Goal: Task Accomplishment & Management: Complete application form

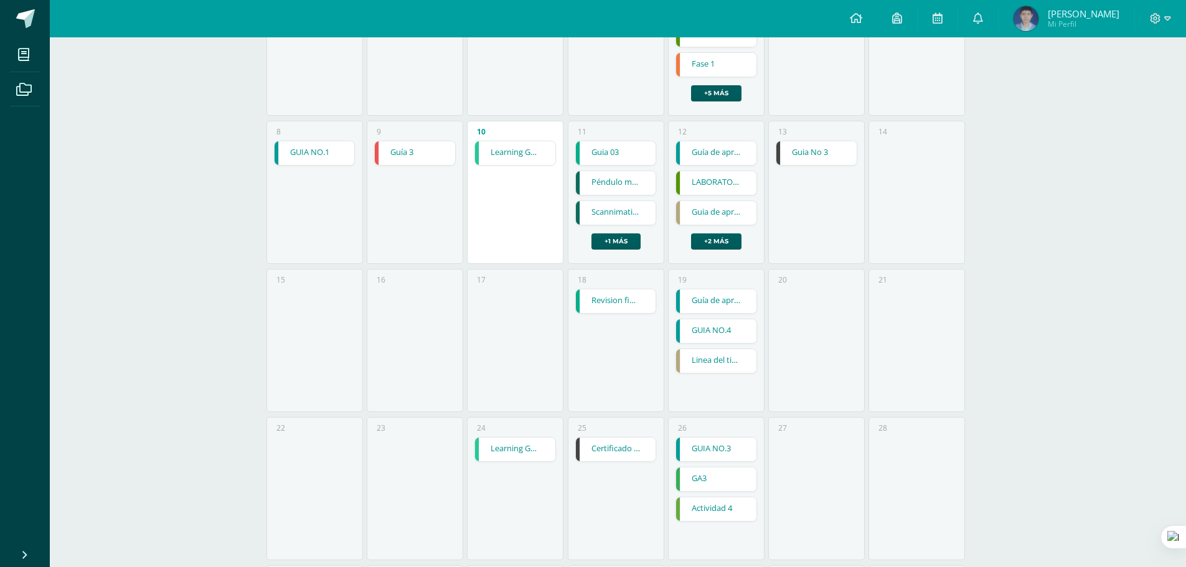
scroll to position [249, 0]
click at [597, 180] on link "Péndulo múltiple" at bounding box center [616, 186] width 80 height 24
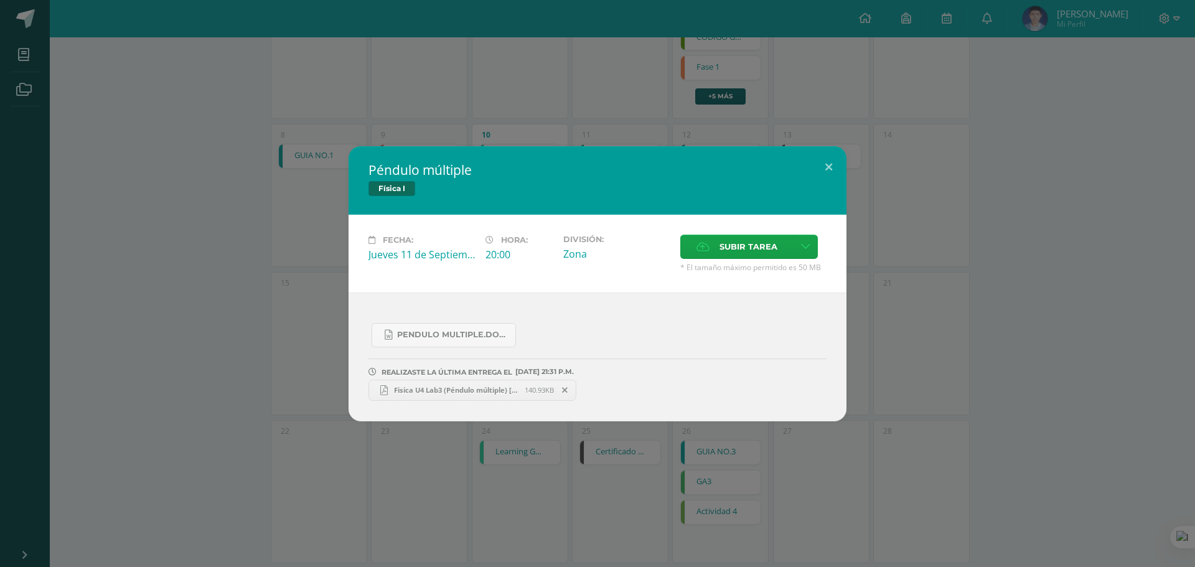
click at [487, 387] on span "Fisica U4 Lab3 (Péndulo múltiple) [PERSON_NAME] D clave 26.pdf" at bounding box center [456, 389] width 137 height 9
click at [567, 387] on icon at bounding box center [565, 390] width 6 height 9
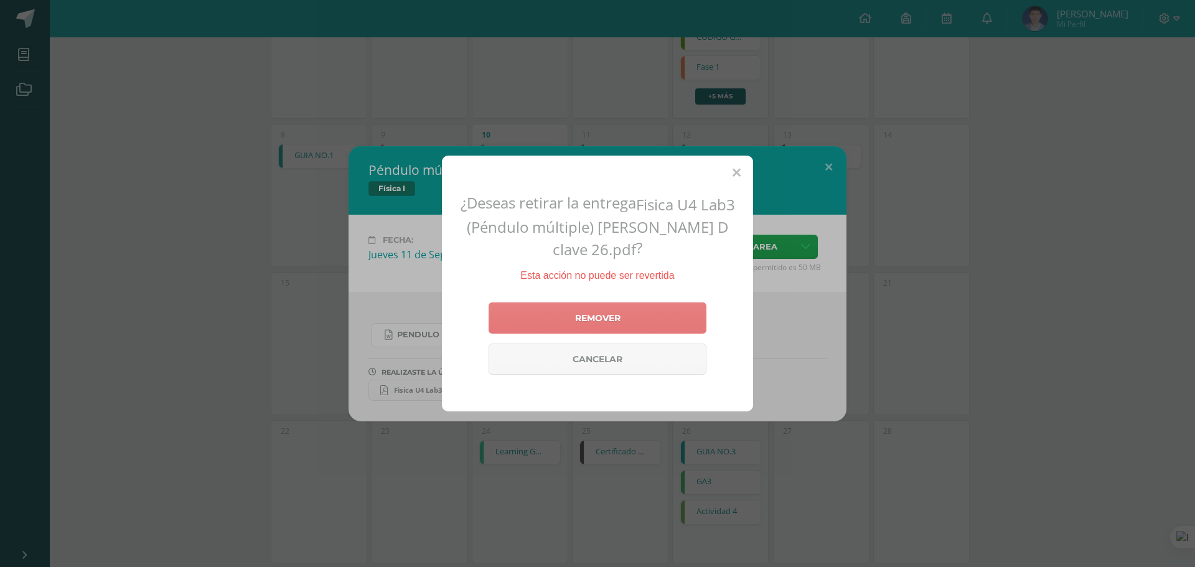
click at [616, 303] on link "Remover" at bounding box center [598, 318] width 218 height 31
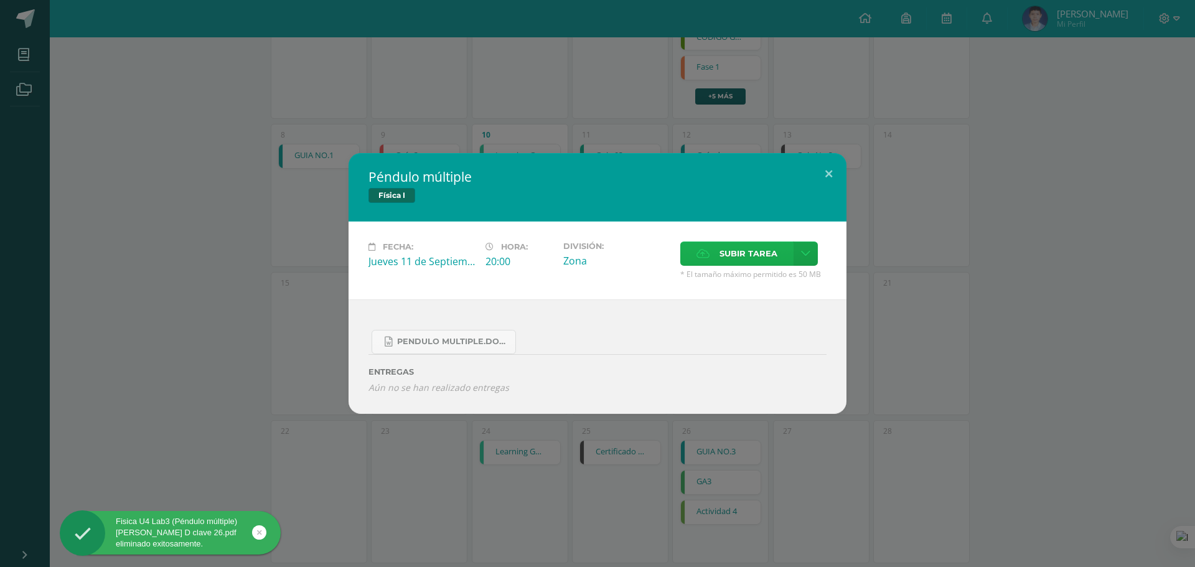
click at [766, 248] on span "Subir tarea" at bounding box center [749, 253] width 58 height 23
click at [0, 0] on input "Subir tarea" at bounding box center [0, 0] width 0 height 0
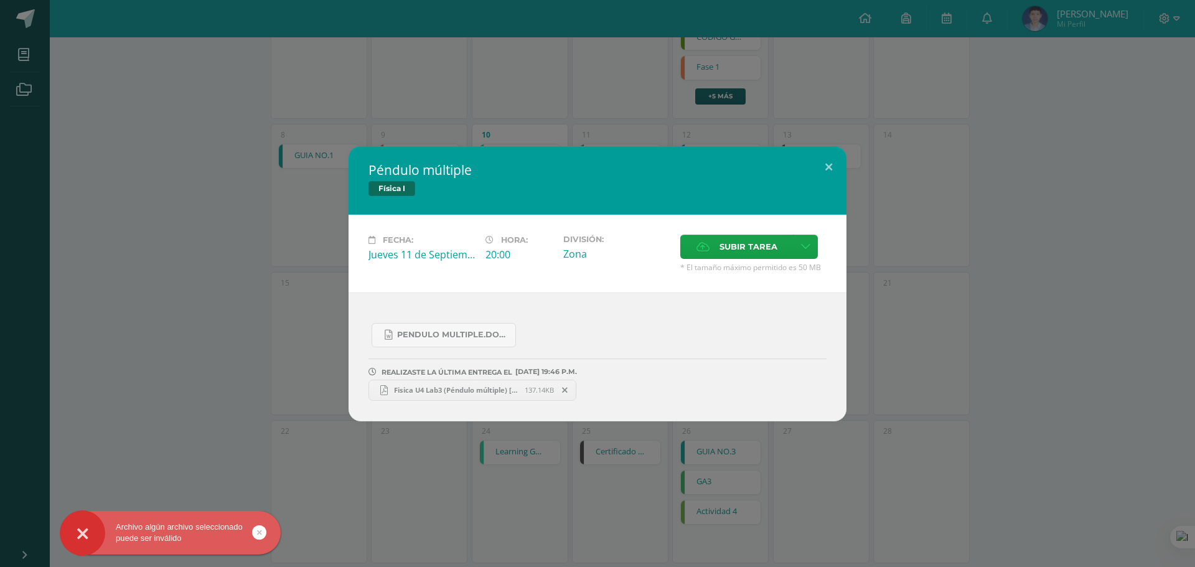
click at [407, 387] on span "Fisica U4 Lab3 (Péndulo múltiple) [PERSON_NAME] D clave 26.pdf" at bounding box center [456, 389] width 137 height 9
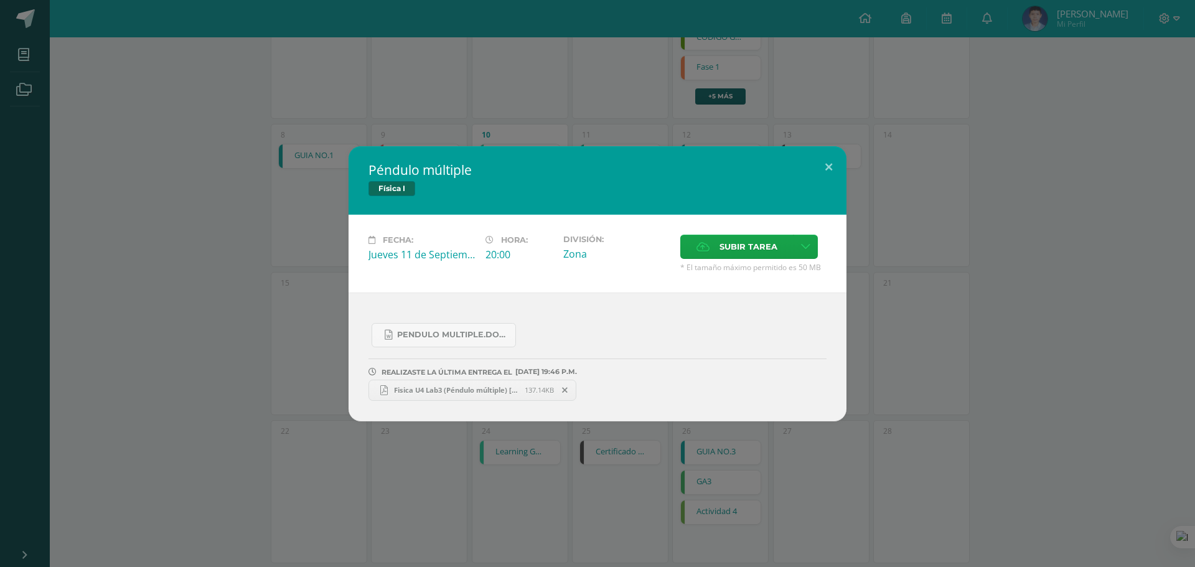
click at [809, 161] on h2 "Péndulo múltiple" at bounding box center [598, 169] width 458 height 17
click at [805, 163] on h2 "Péndulo múltiple" at bounding box center [598, 169] width 458 height 17
click at [828, 161] on button at bounding box center [828, 167] width 35 height 42
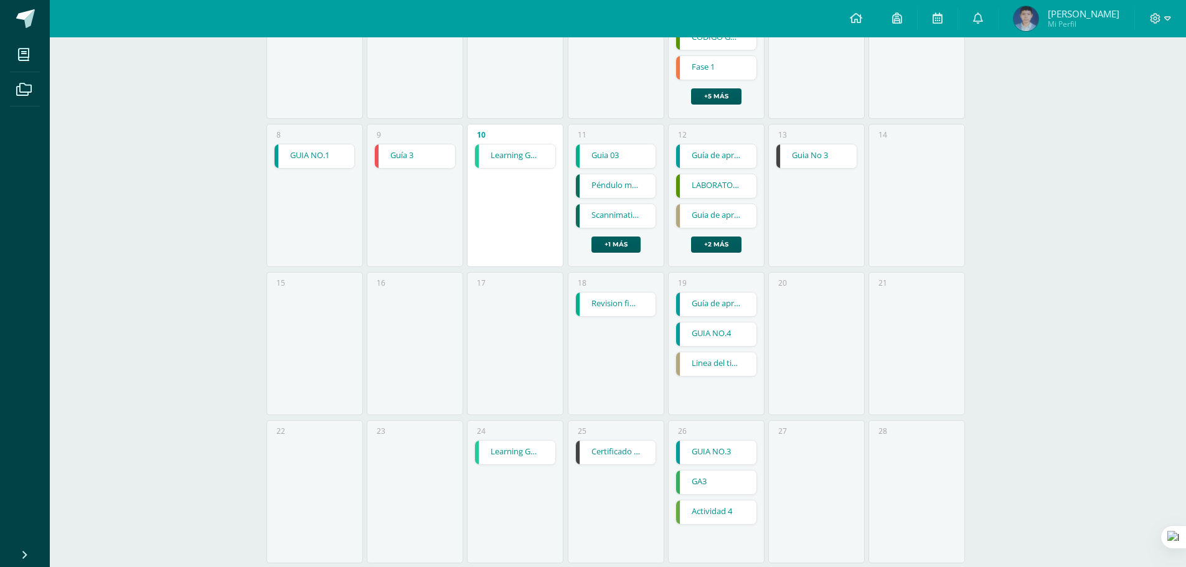
click at [613, 222] on link "Scannimation" at bounding box center [616, 216] width 80 height 24
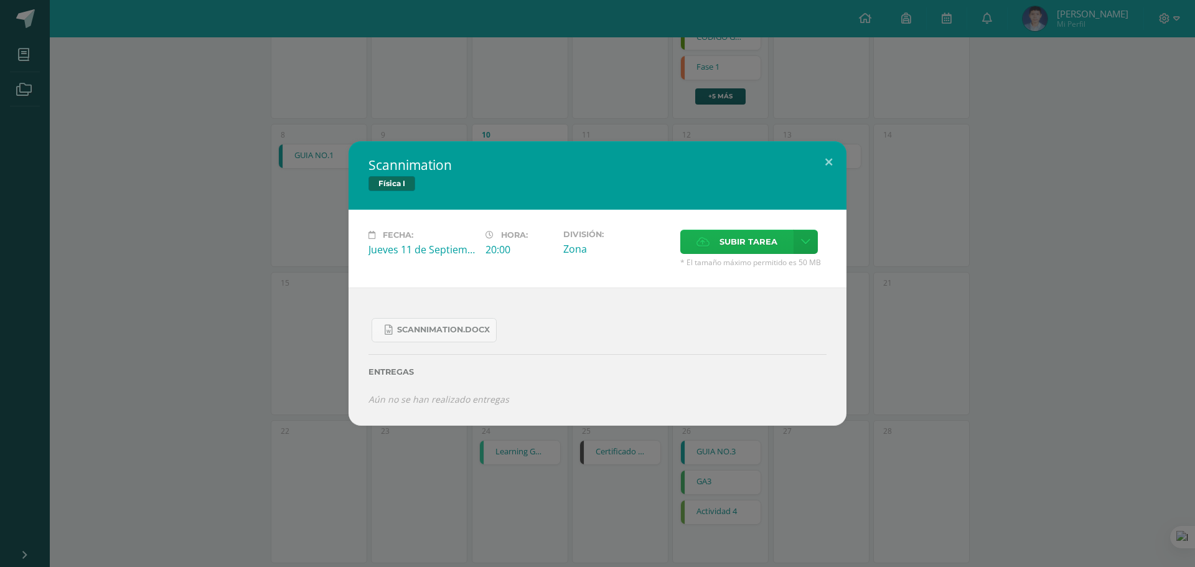
click at [707, 238] on icon at bounding box center [703, 242] width 13 height 8
click at [0, 0] on input "Subir tarea" at bounding box center [0, 0] width 0 height 0
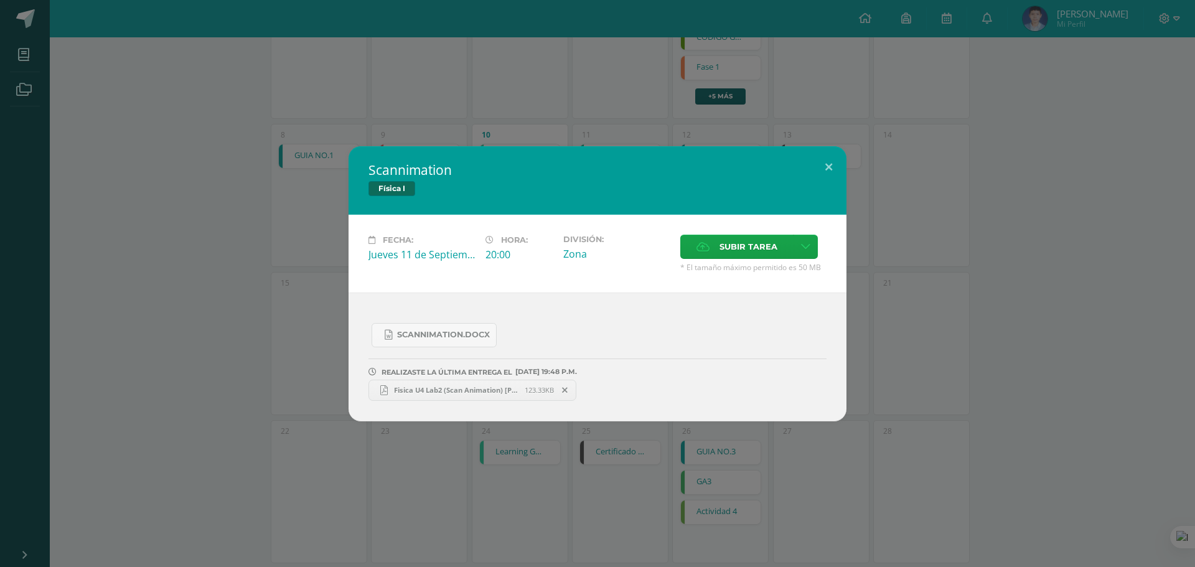
click at [460, 389] on span "Fisica U4 Lab2 (Scan Animation) [PERSON_NAME] D clave 26.pdf" at bounding box center [456, 389] width 137 height 9
click at [834, 157] on button at bounding box center [828, 167] width 35 height 42
